Goal: Find specific page/section: Find specific page/section

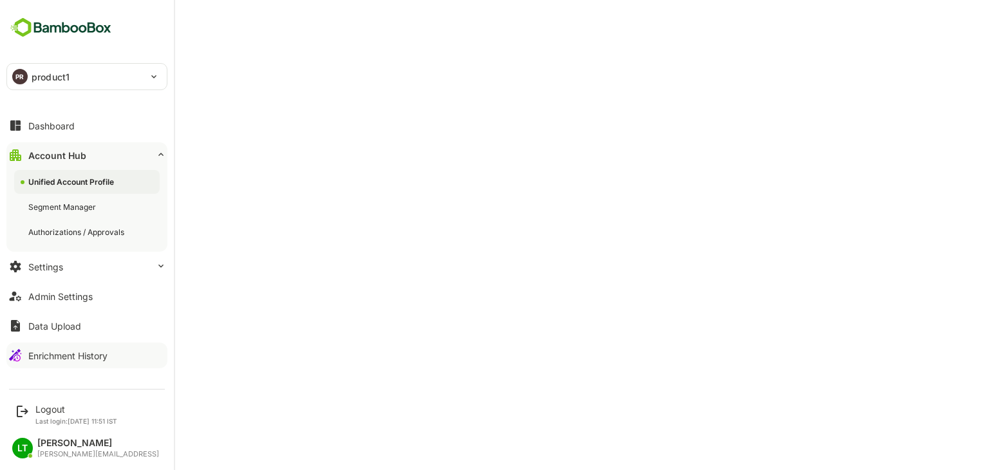
click at [43, 355] on div "Enrichment History" at bounding box center [67, 355] width 79 height 11
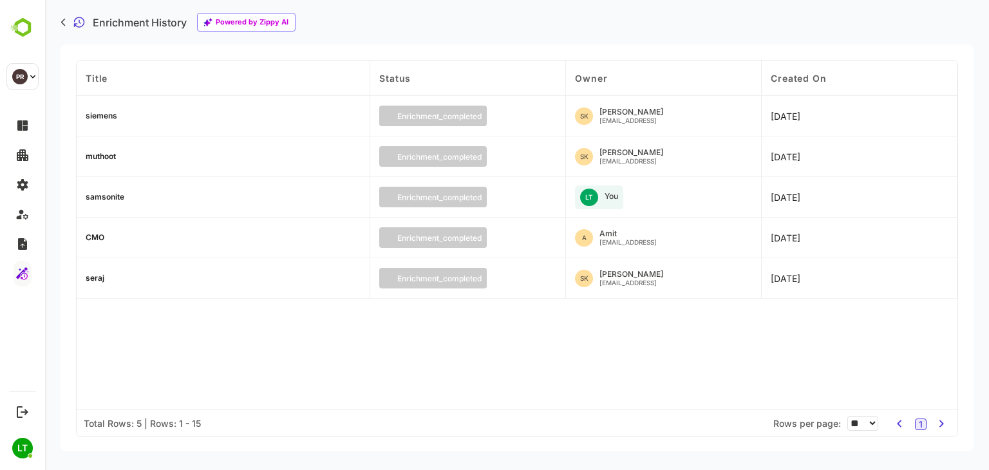
click at [98, 120] on div "siemens" at bounding box center [224, 116] width 294 height 41
click at [98, 117] on div "siemens" at bounding box center [102, 116] width 32 height 8
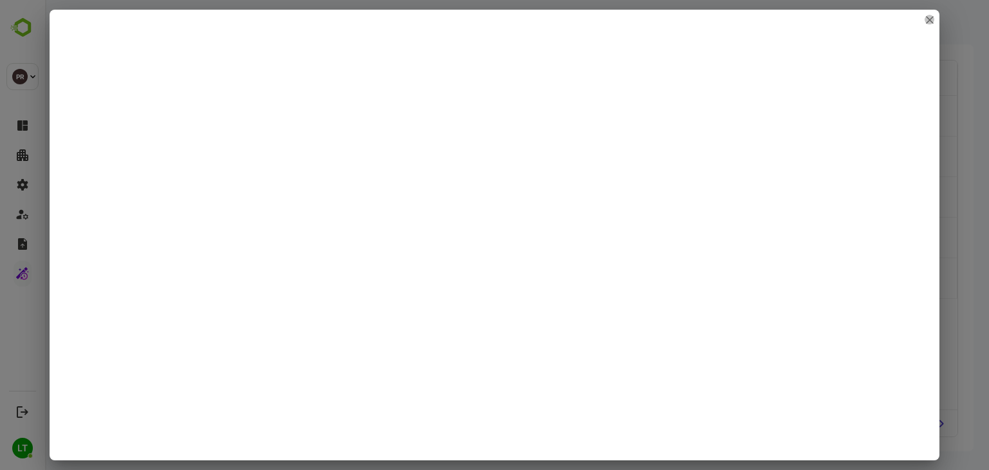
click at [932, 18] on icon "close" at bounding box center [930, 20] width 8 height 8
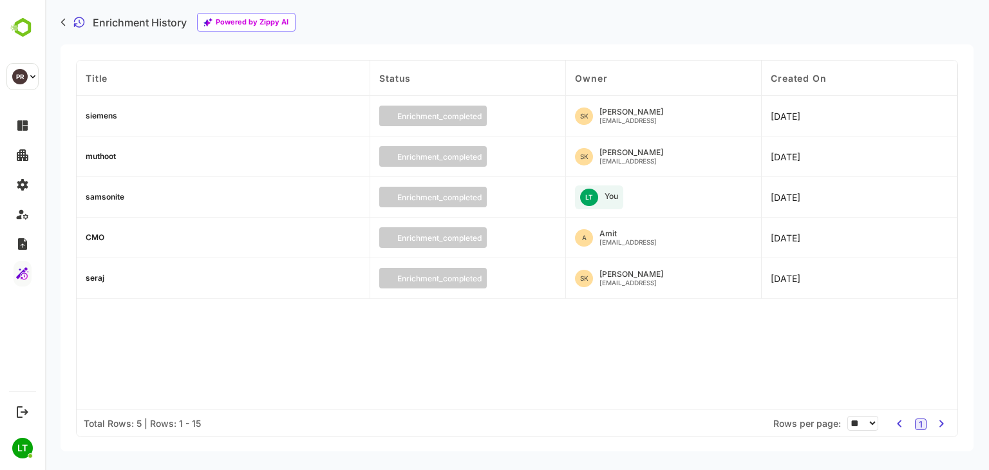
click at [107, 198] on div "samsonite" at bounding box center [105, 197] width 39 height 8
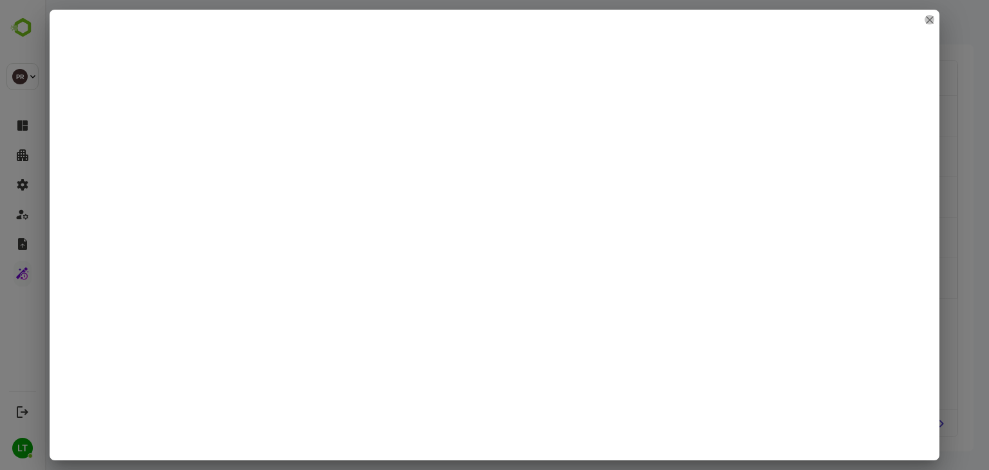
click at [932, 21] on icon "close" at bounding box center [930, 20] width 8 height 8
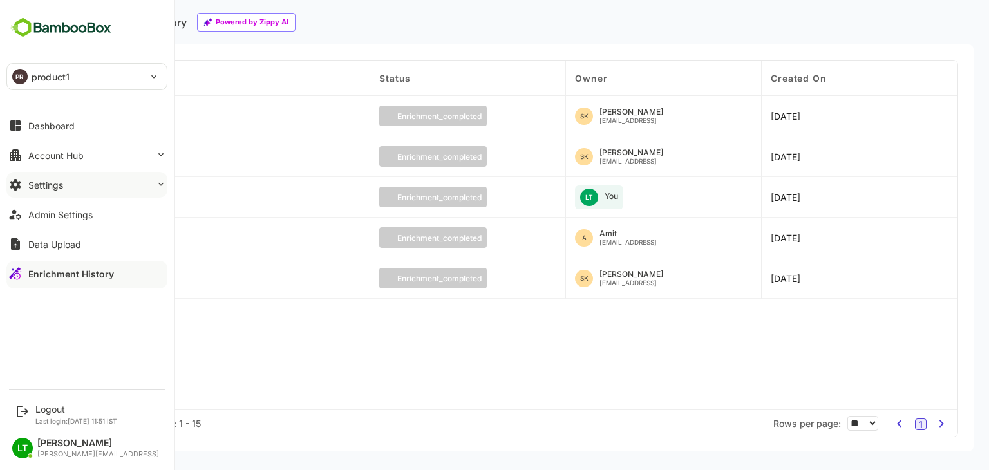
click at [68, 185] on button "Settings" at bounding box center [86, 185] width 161 height 26
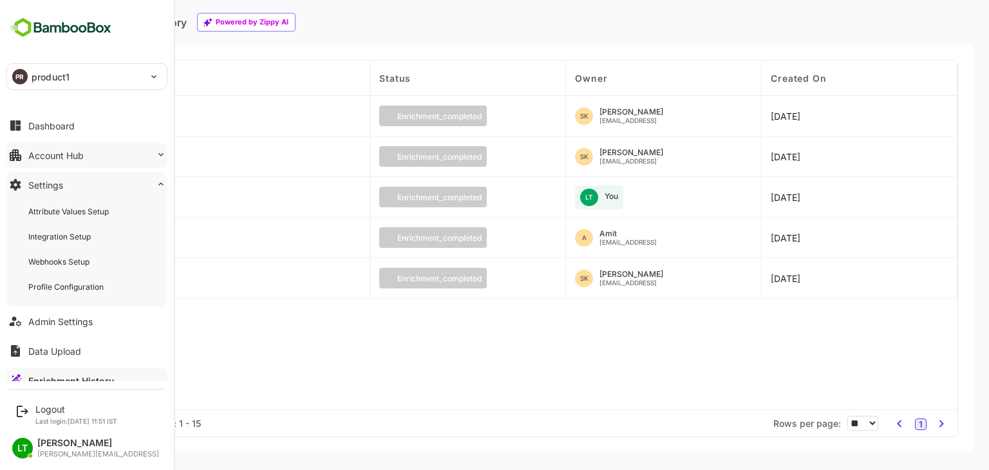
click at [90, 155] on button "Account Hub" at bounding box center [86, 155] width 161 height 26
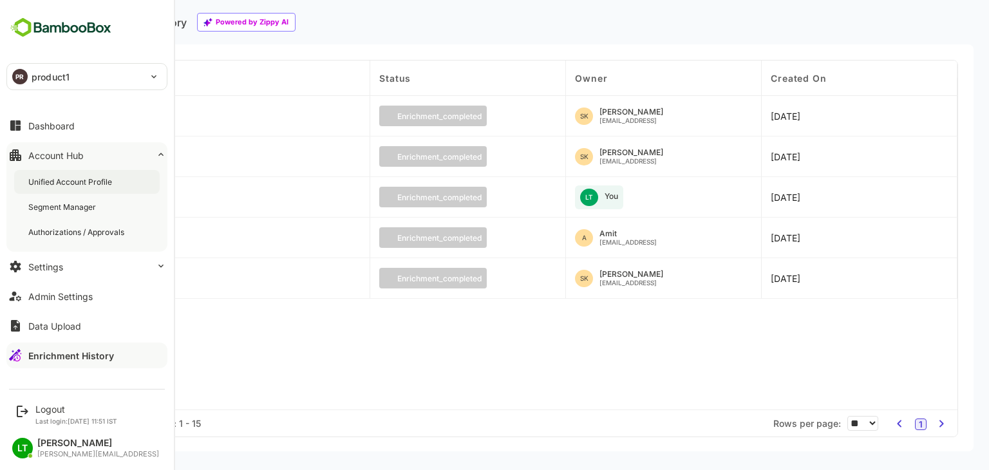
click at [88, 182] on div "Unified Account Profile" at bounding box center [71, 181] width 86 height 11
